Goal: Task Accomplishment & Management: Manage account settings

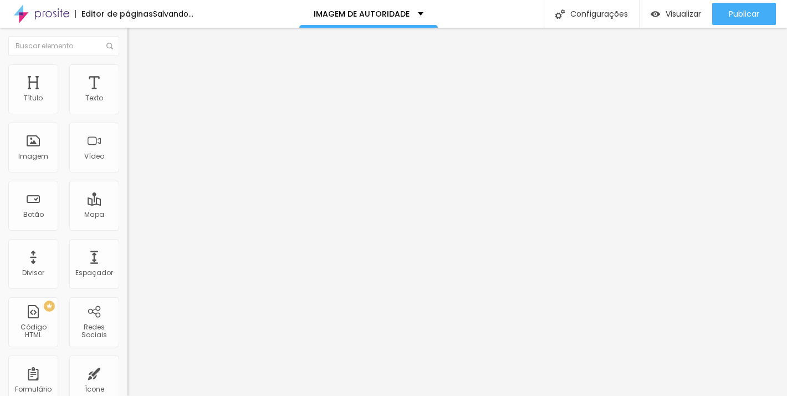
click at [127, 95] on span "Trocar imagem" at bounding box center [157, 90] width 60 height 9
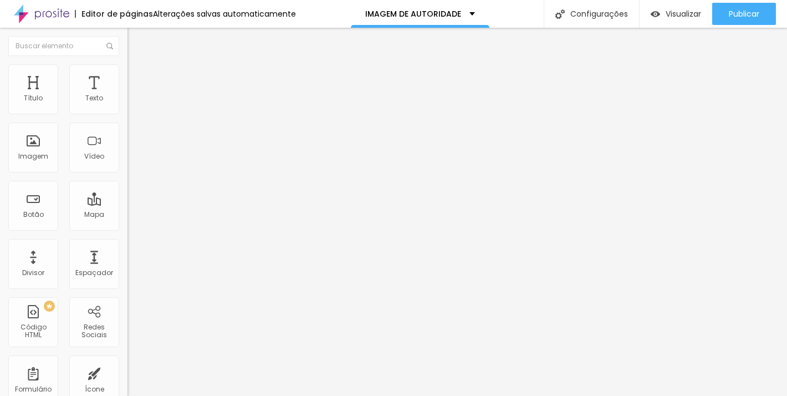
click at [127, 70] on img at bounding box center [132, 69] width 10 height 10
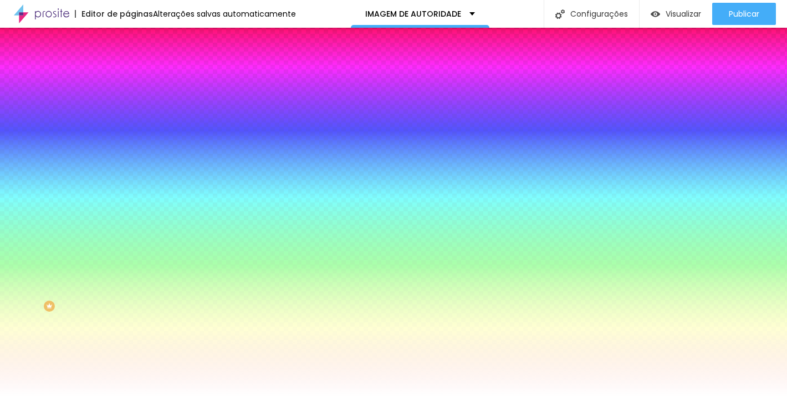
click at [127, 102] on span "Trocar imagem" at bounding box center [157, 97] width 60 height 9
click at [127, 115] on span "Nenhum" at bounding box center [141, 110] width 29 height 9
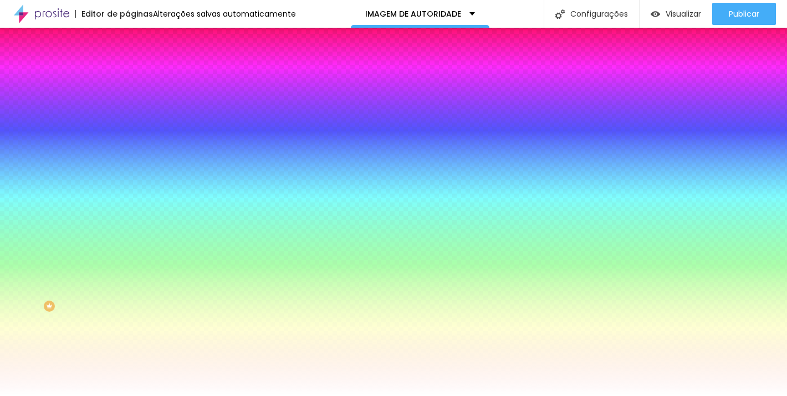
click at [127, 132] on span "Parallax" at bounding box center [140, 127] width 27 height 9
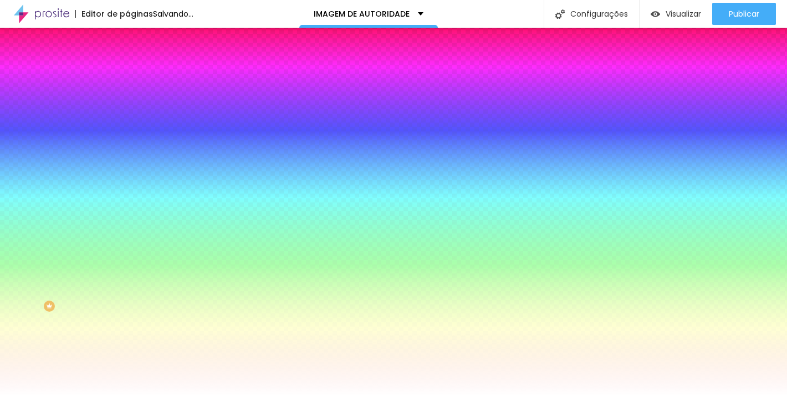
click at [127, 122] on span "Nenhum" at bounding box center [141, 117] width 29 height 9
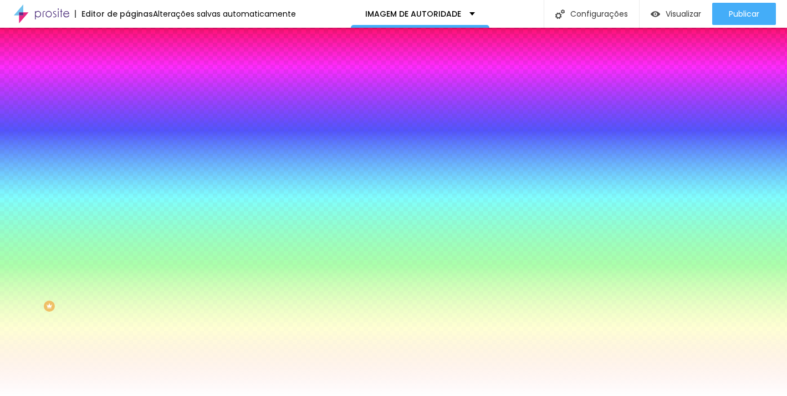
click at [127, 169] on div "Efeitos de fundo" at bounding box center [190, 165] width 127 height 7
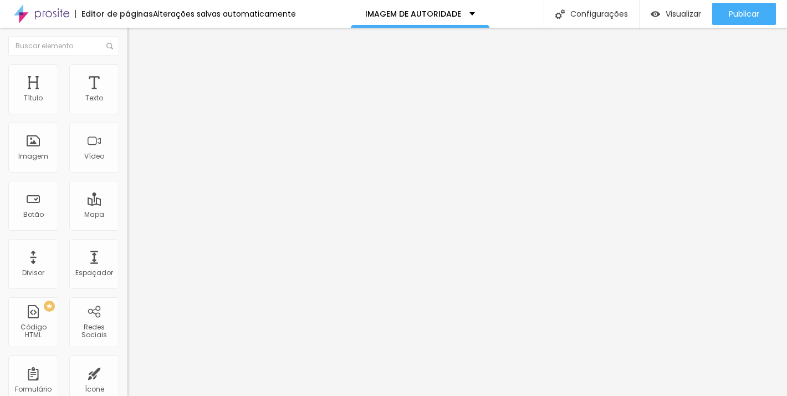
click at [127, 68] on img at bounding box center [132, 69] width 10 height 10
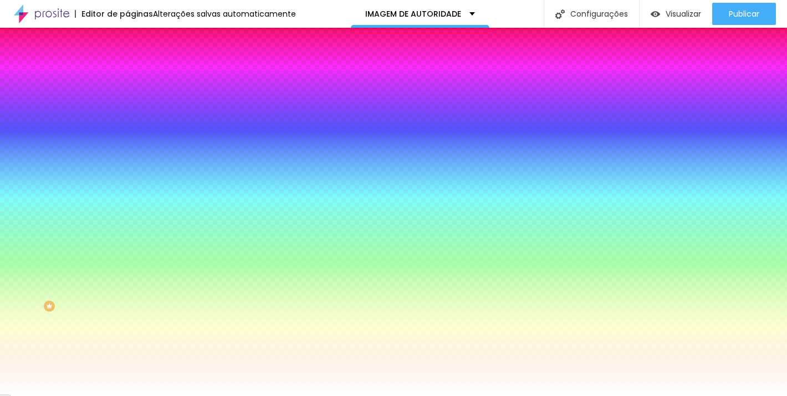
click at [127, 75] on li "Avançado" at bounding box center [190, 80] width 127 height 11
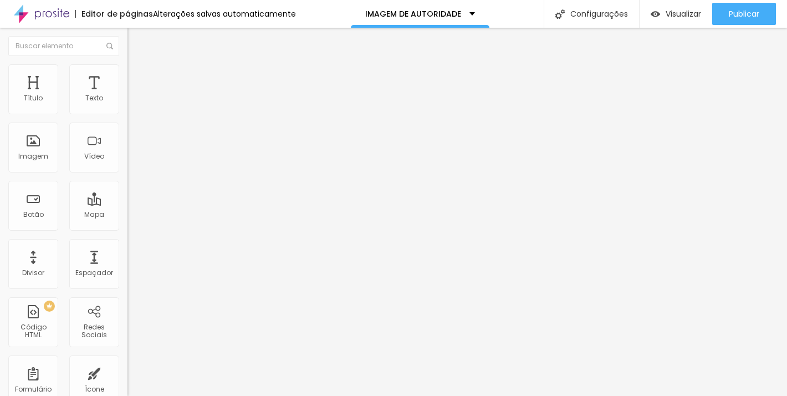
click at [127, 70] on li "Avançado" at bounding box center [190, 69] width 127 height 11
click at [127, 63] on img at bounding box center [132, 58] width 10 height 10
click at [137, 75] on span "Estilo" at bounding box center [145, 71] width 17 height 9
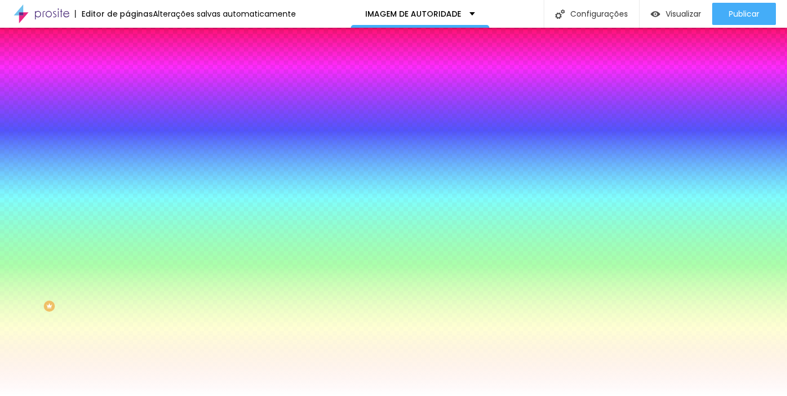
click at [188, 100] on img at bounding box center [191, 96] width 7 height 7
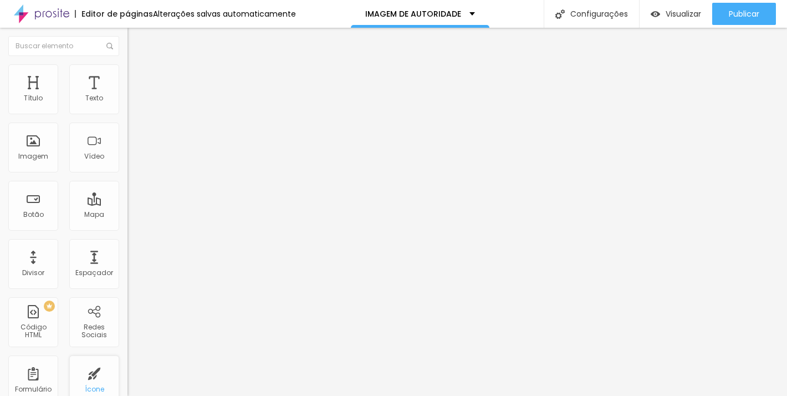
click at [99, 377] on div "Ícone" at bounding box center [94, 380] width 50 height 50
click at [127, 95] on span "Adicionar imagem" at bounding box center [163, 90] width 72 height 9
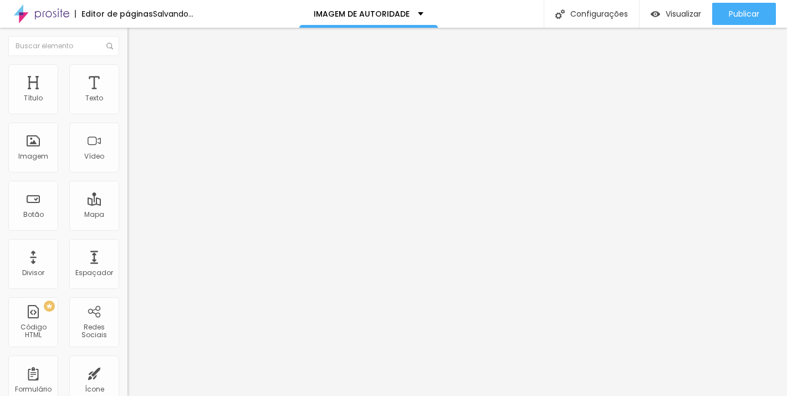
click at [137, 76] on span "Estilo" at bounding box center [145, 71] width 17 height 9
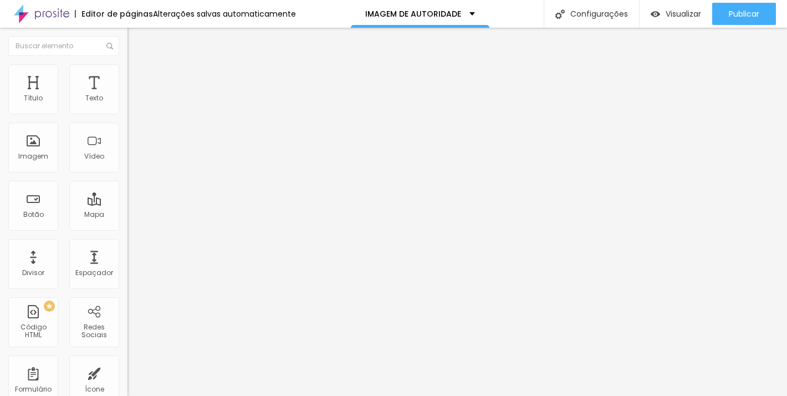
type input "95"
type input "70"
type input "65"
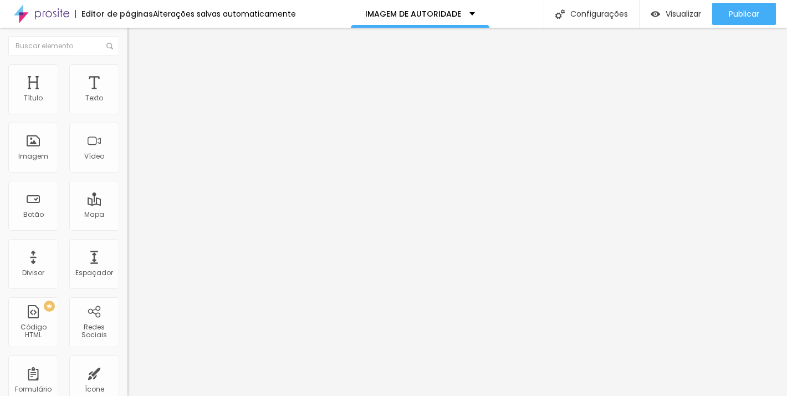
type input "65"
type input "60"
type input "55"
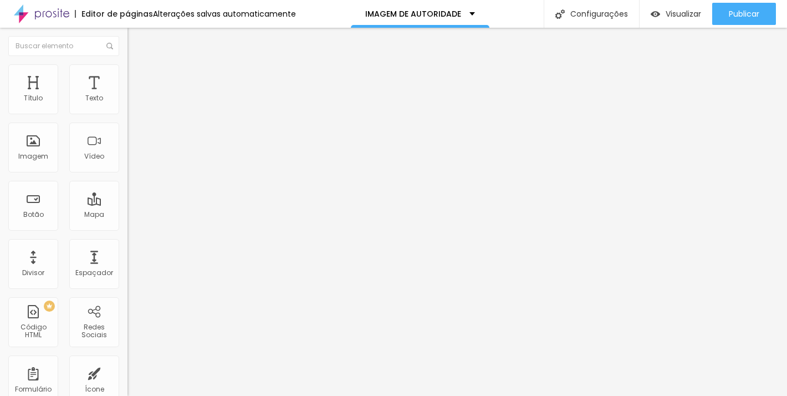
type input "50"
type input "45"
type input "40"
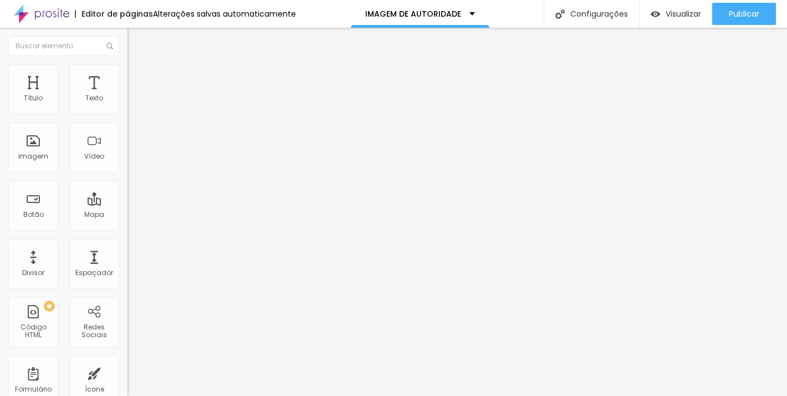
type input "40"
type input "35"
type input "30"
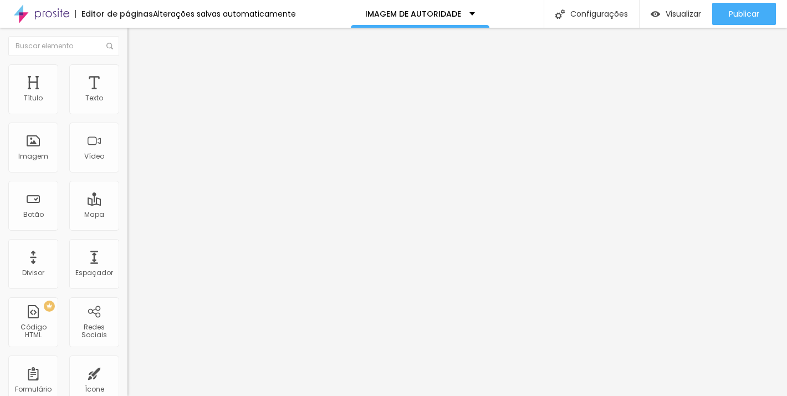
type input "25"
type input "20"
drag, startPoint x: 115, startPoint y: 120, endPoint x: 24, endPoint y: 116, distance: 91.0
type input "20"
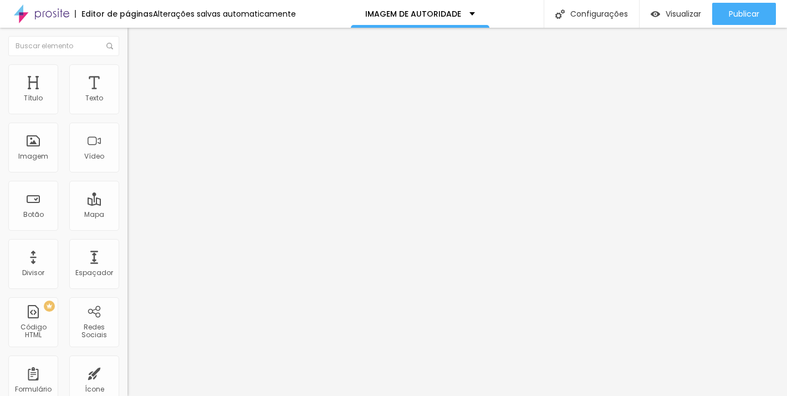
click at [127, 114] on input "range" at bounding box center [163, 109] width 72 height 9
drag, startPoint x: 91, startPoint y: 153, endPoint x: 267, endPoint y: 2, distance: 231.5
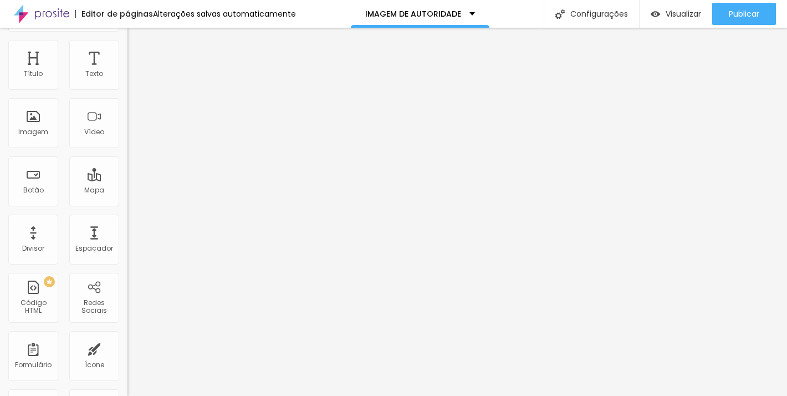
scroll to position [32, 0]
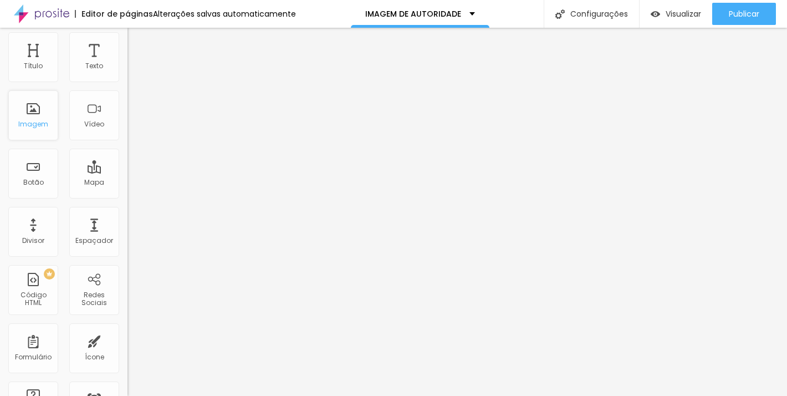
click at [40, 122] on div "Imagem" at bounding box center [33, 124] width 30 height 8
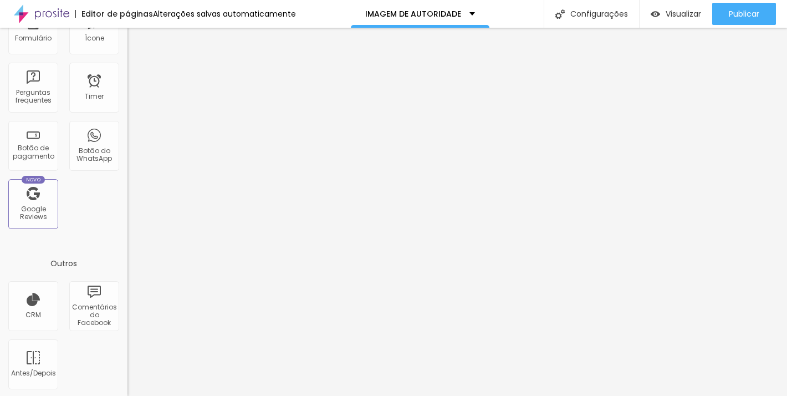
scroll to position [353, 0]
click at [93, 236] on div "Título Texto Imagem Vídeo Botão Mapa Divisor Espaçador PREMIUM Código HTML Rede…" at bounding box center [63, 54] width 127 height 684
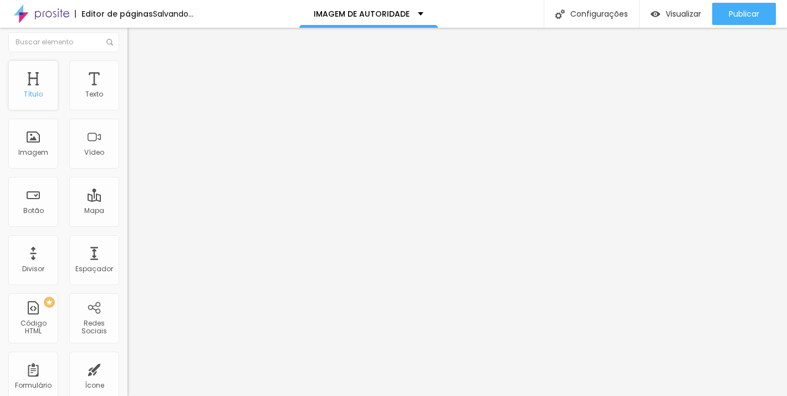
scroll to position [0, 0]
